Goal: Information Seeking & Learning: Learn about a topic

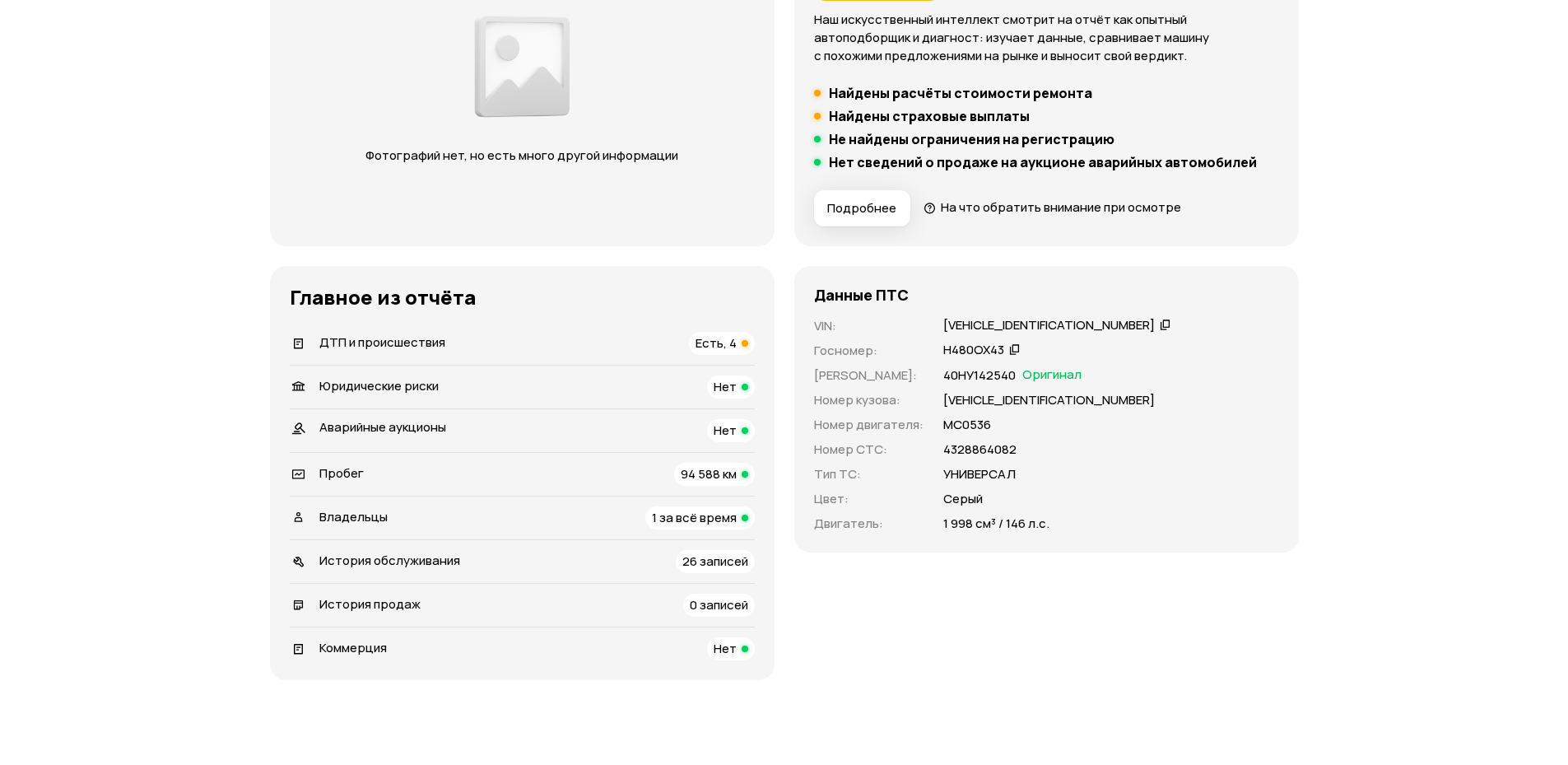
click at [714, 350] on span "Есть, 4" at bounding box center [717, 343] width 41 height 17
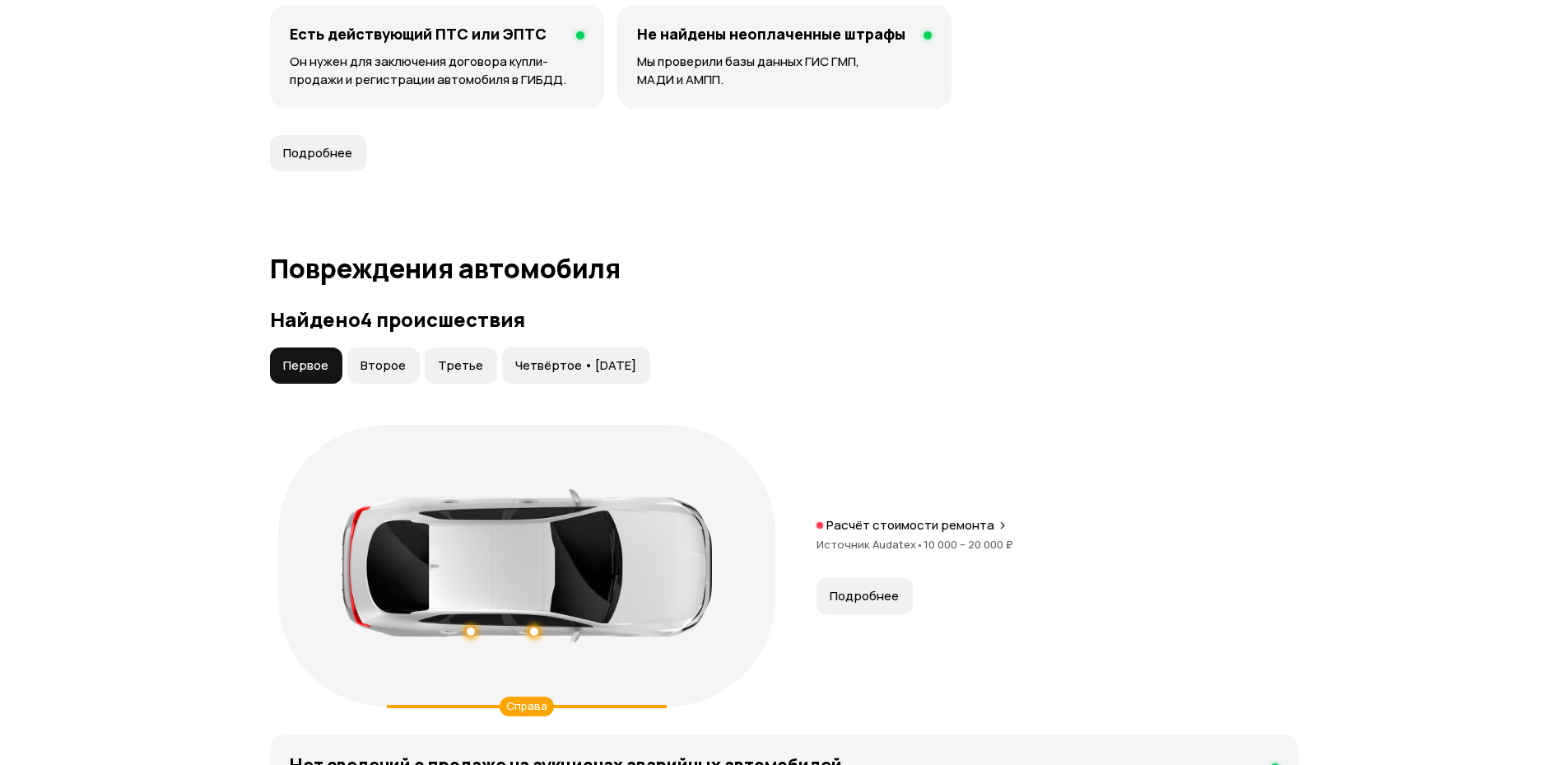
scroll to position [1706, 0]
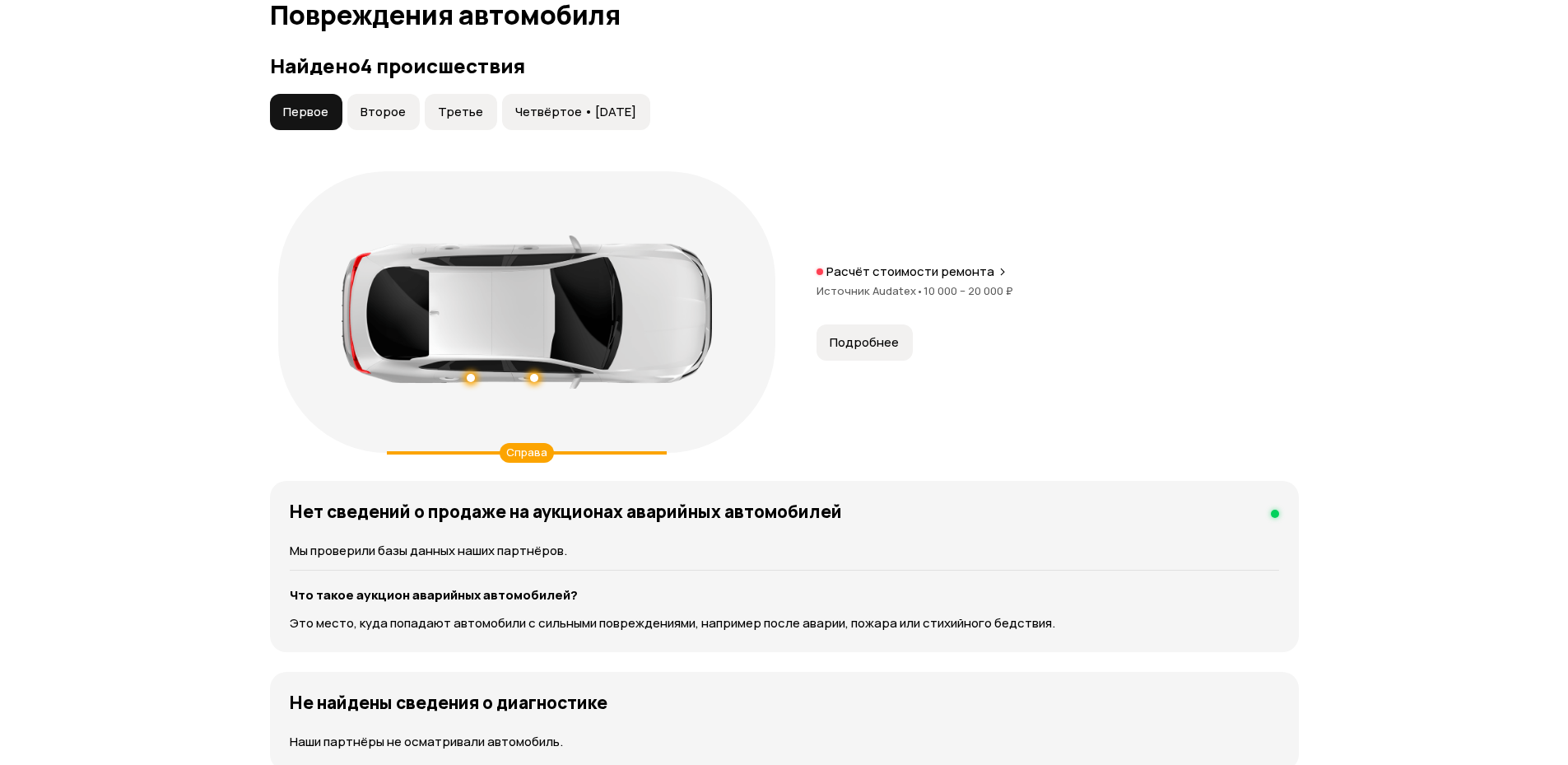
click at [392, 104] on span "Второе" at bounding box center [383, 111] width 45 height 16
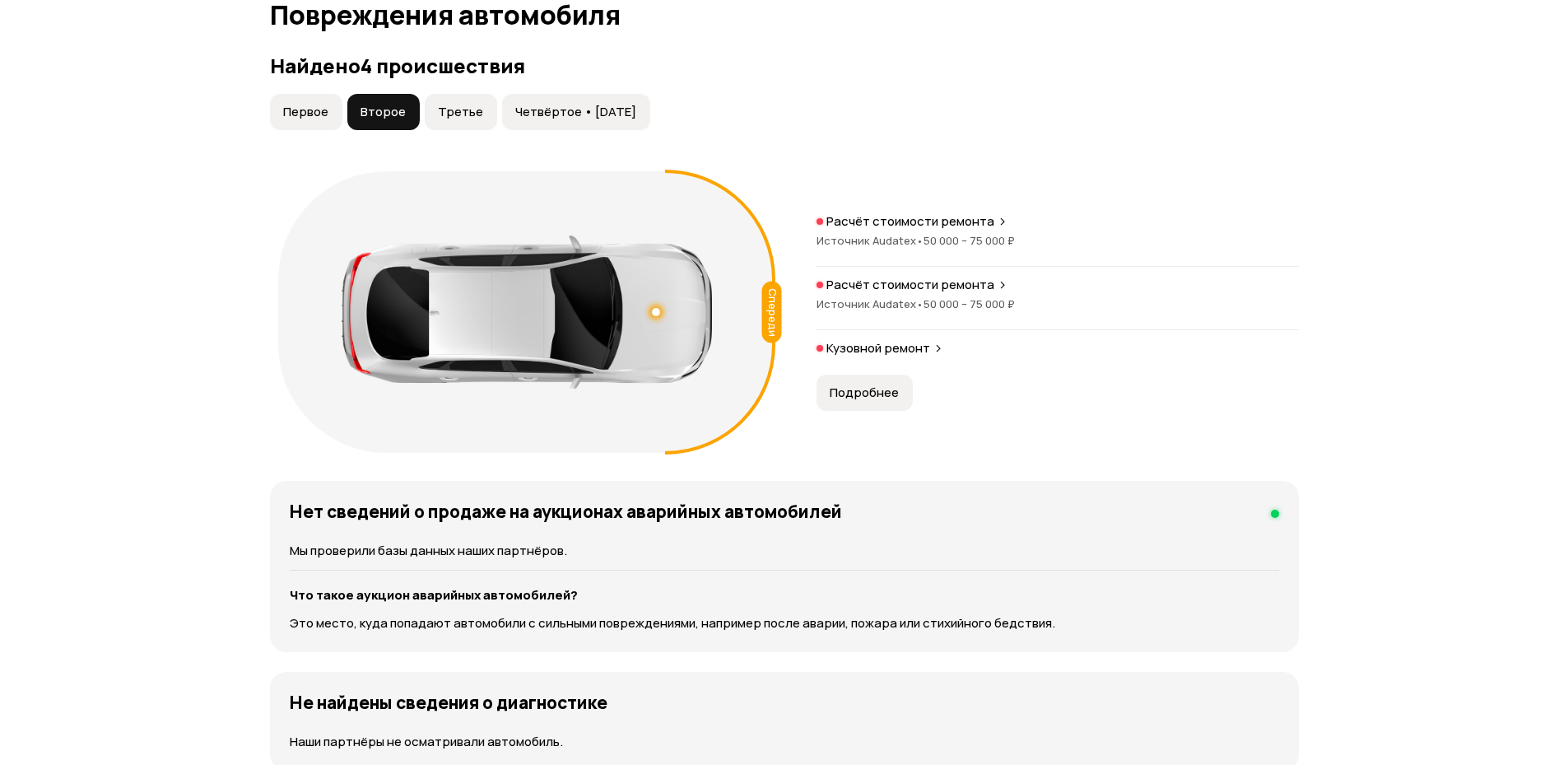
click at [878, 399] on span "Подробнее" at bounding box center [864, 392] width 69 height 16
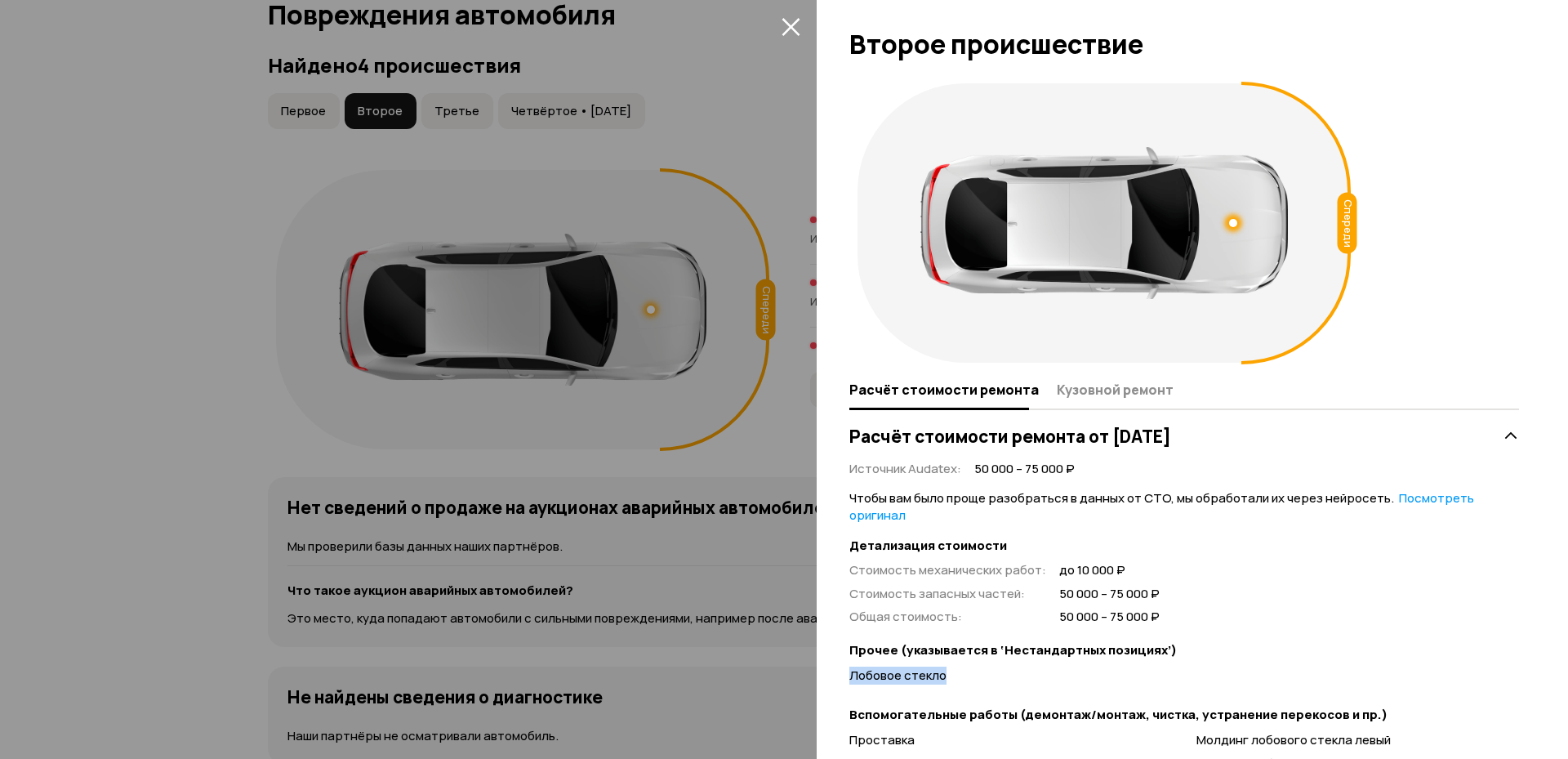
drag, startPoint x: 964, startPoint y: 684, endPoint x: 832, endPoint y: 677, distance: 132.2
click at [832, 677] on div "Спереди Расчёт стоимости ремонта Кузовной ремонт Расчёт стоимости ремонта от [D…" at bounding box center [1192, 417] width 751 height 684
click at [790, 25] on icon "закрыть" at bounding box center [790, 26] width 18 height 18
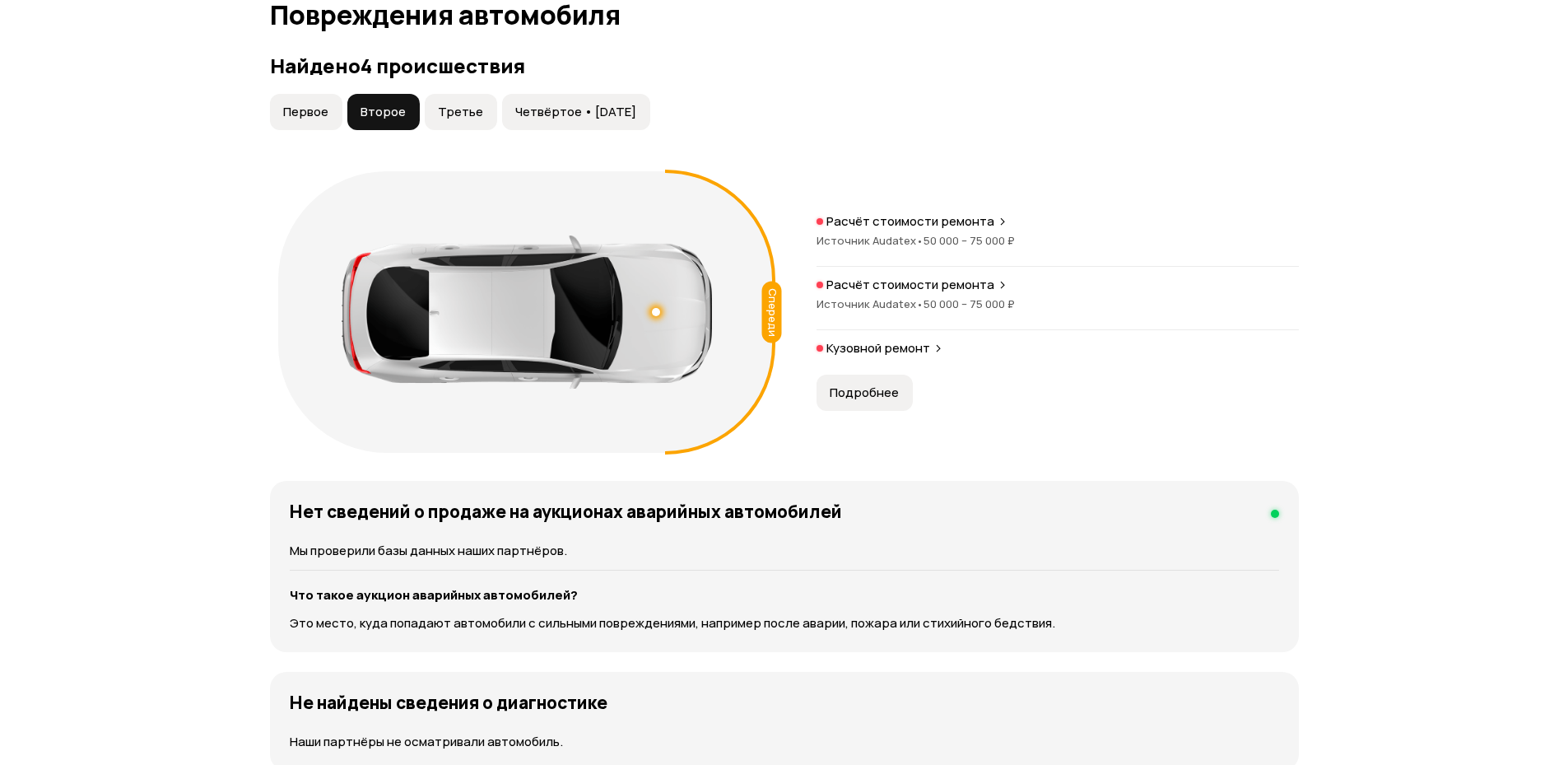
click at [474, 113] on span "Третье" at bounding box center [461, 111] width 45 height 16
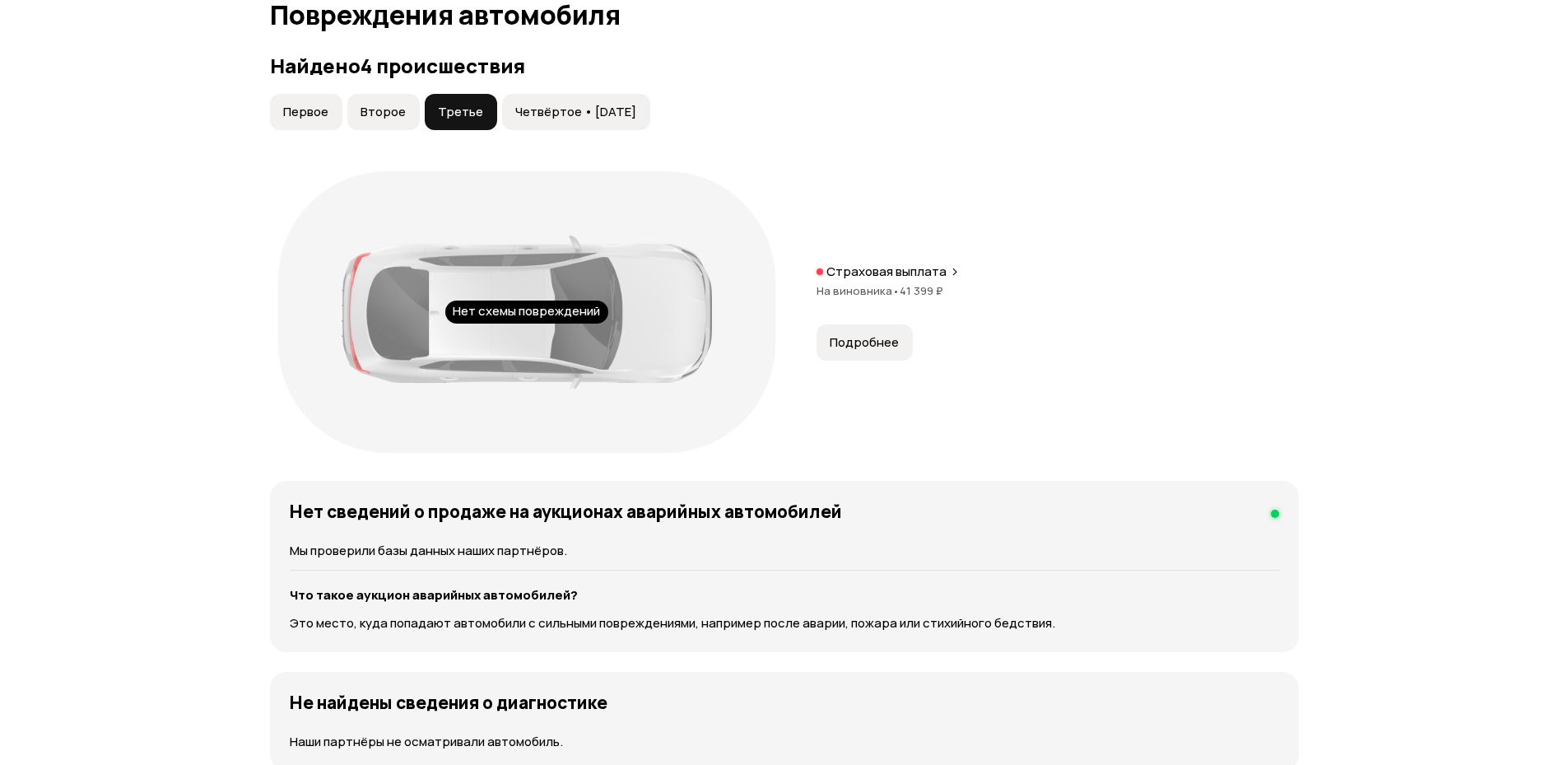
click at [820, 340] on button "Подробнее" at bounding box center [865, 342] width 96 height 36
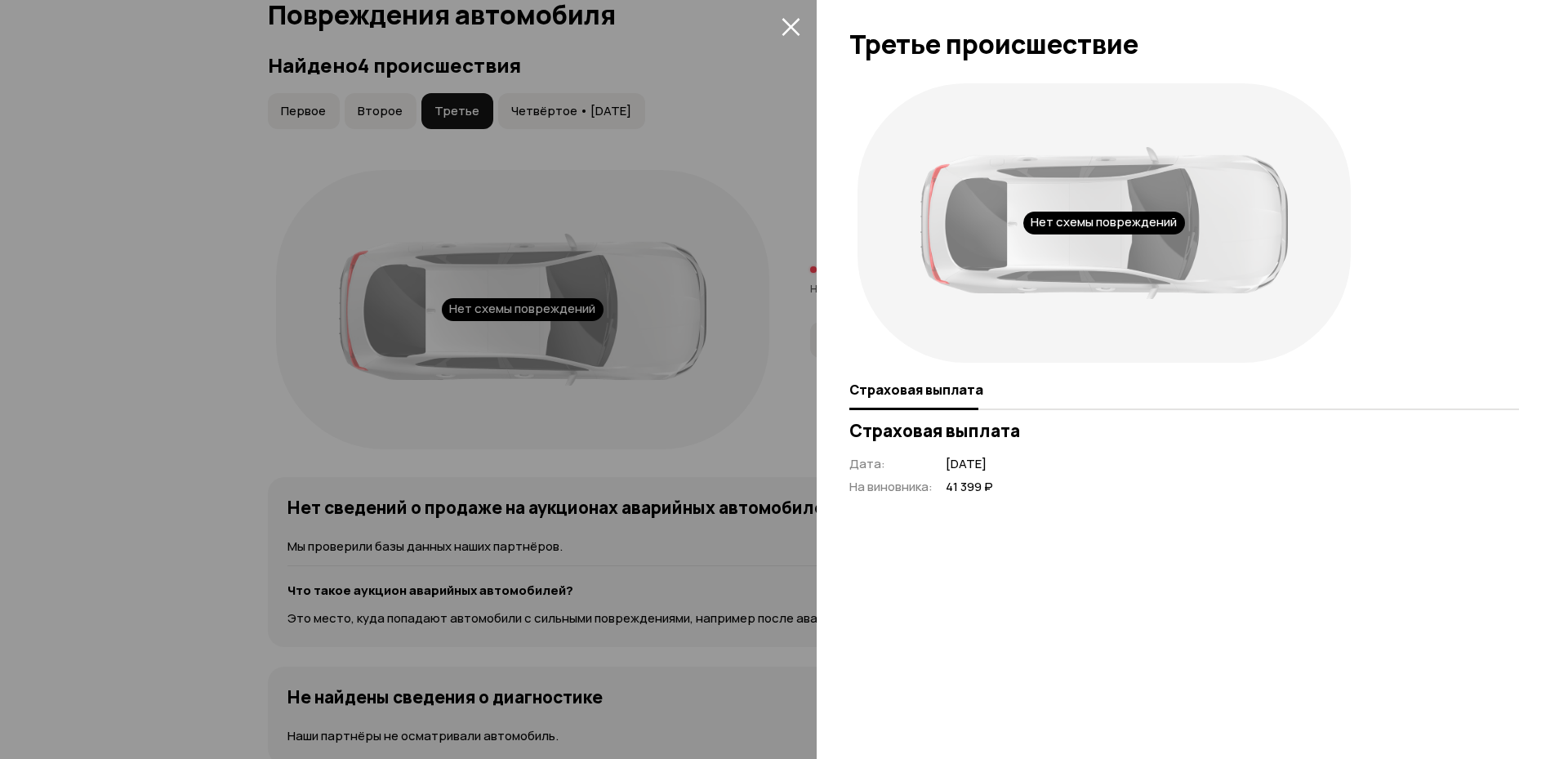
click at [784, 29] on icon "закрыть" at bounding box center [791, 26] width 19 height 19
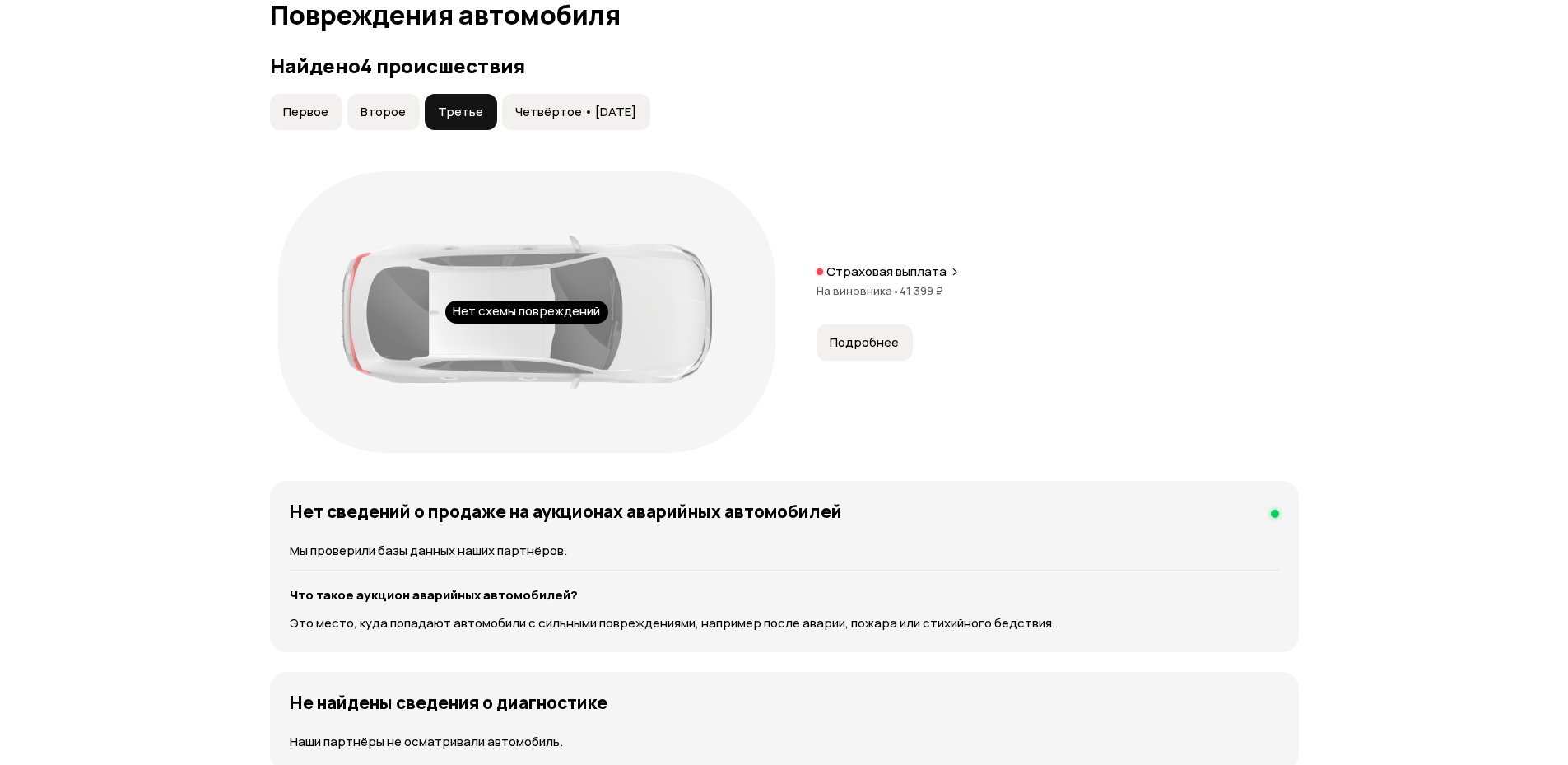
click at [542, 111] on span "Четвёртое • [DATE]" at bounding box center [575, 111] width 121 height 16
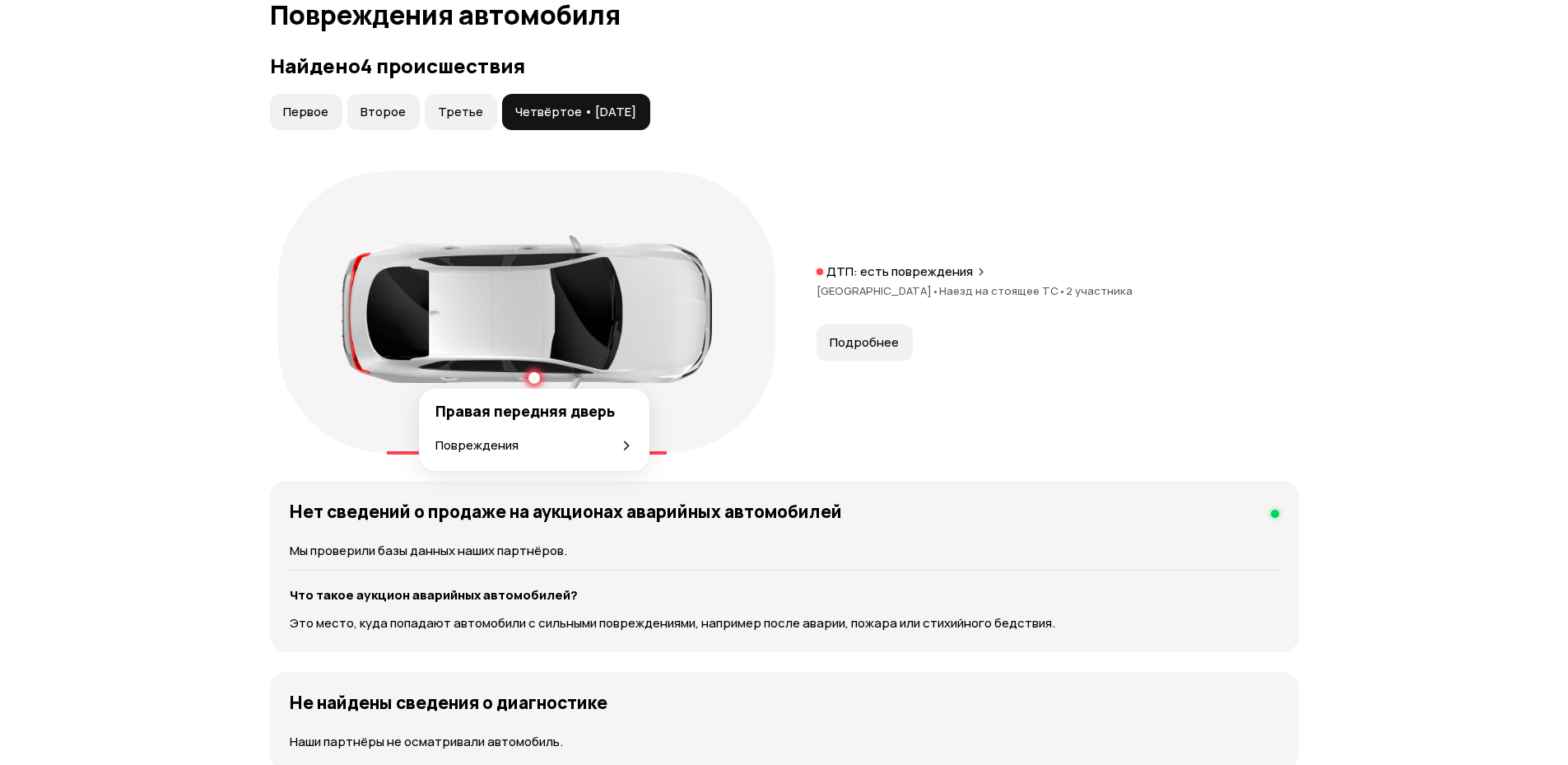
click at [534, 380] on div at bounding box center [534, 378] width 11 height 11
click at [895, 352] on button "Подробнее" at bounding box center [865, 342] width 96 height 36
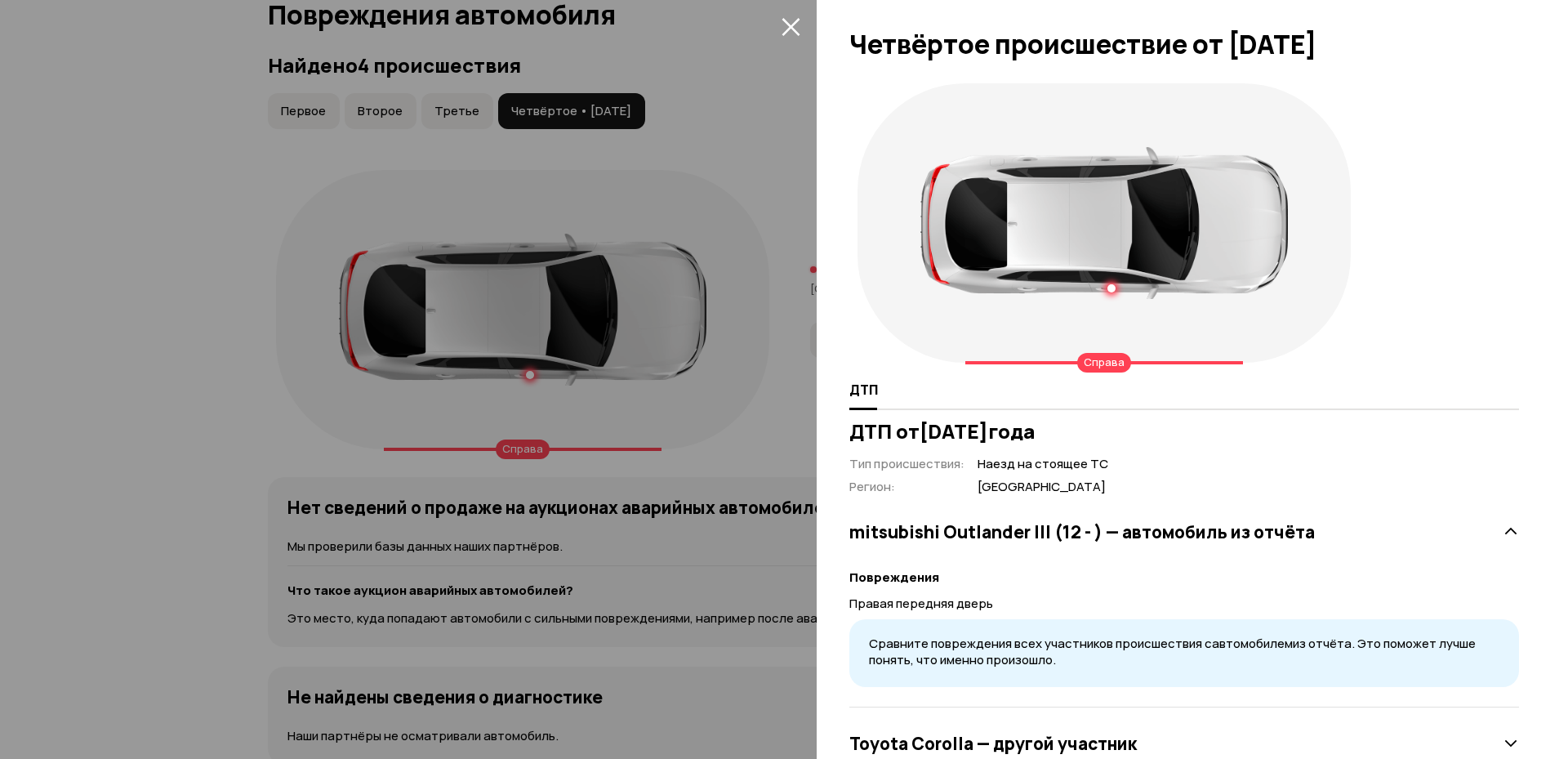
click at [784, 23] on icon "закрыть" at bounding box center [791, 26] width 19 height 19
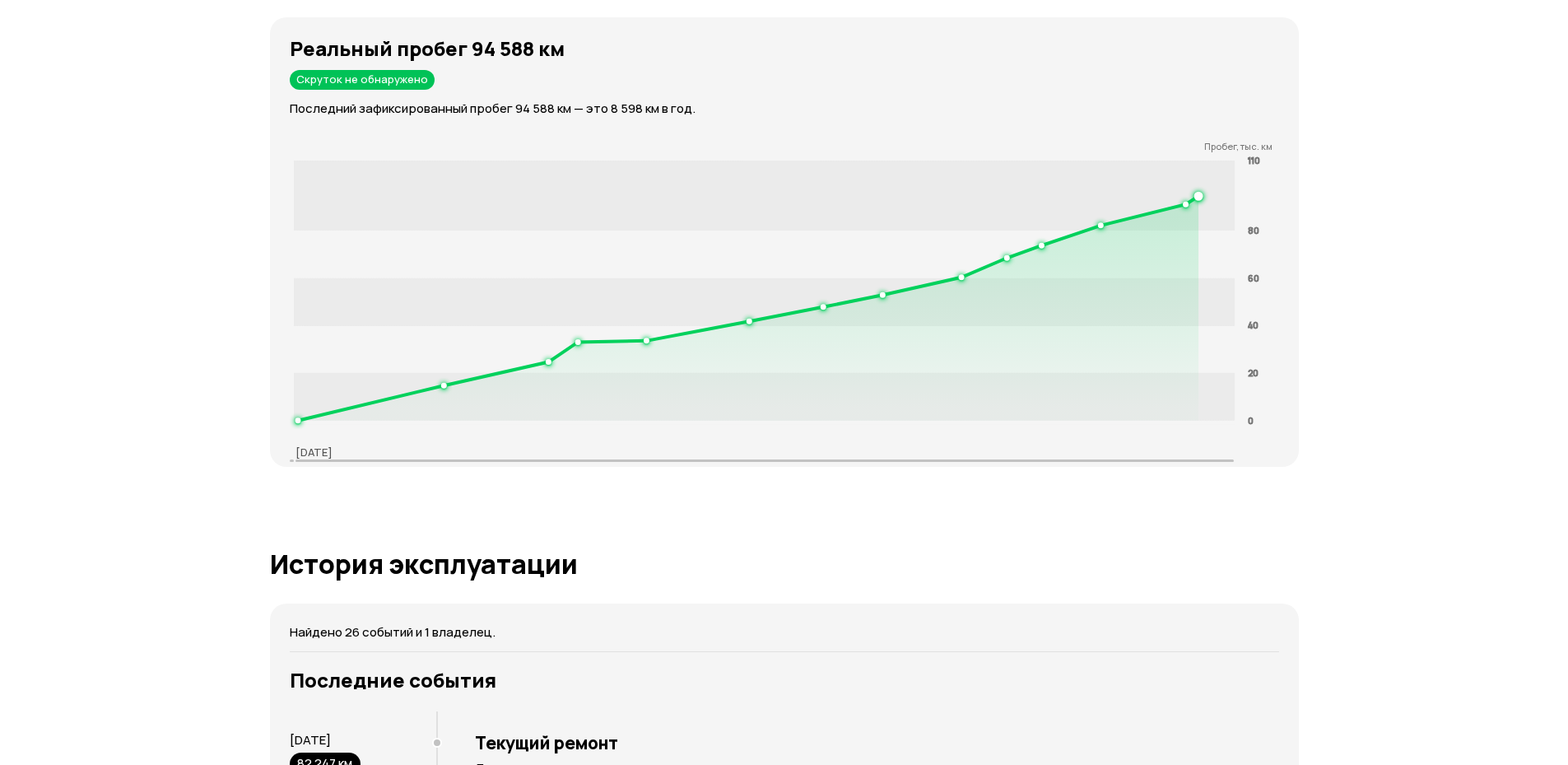
scroll to position [2596, 0]
